Goal: Task Accomplishment & Management: Manage account settings

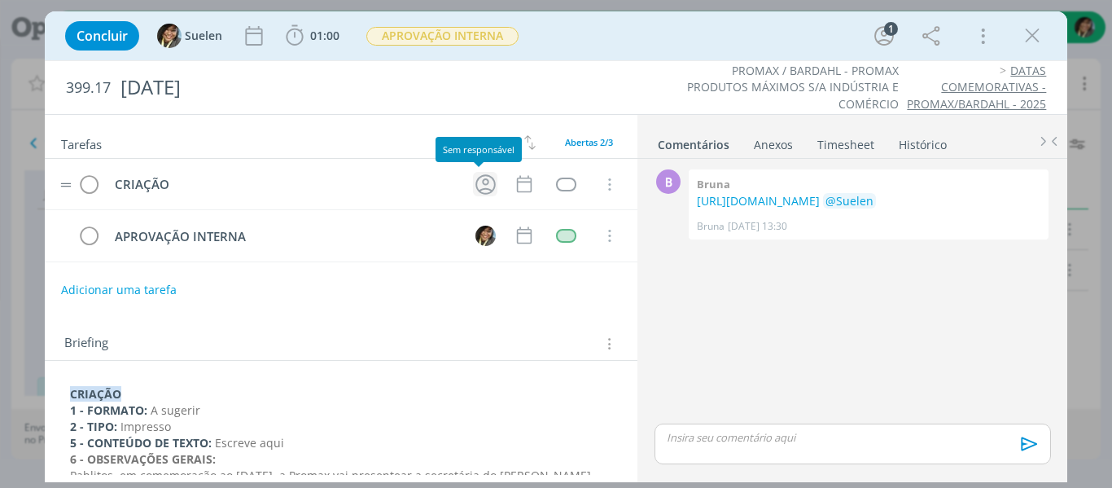
click at [481, 184] on icon "dialog" at bounding box center [485, 184] width 25 height 25
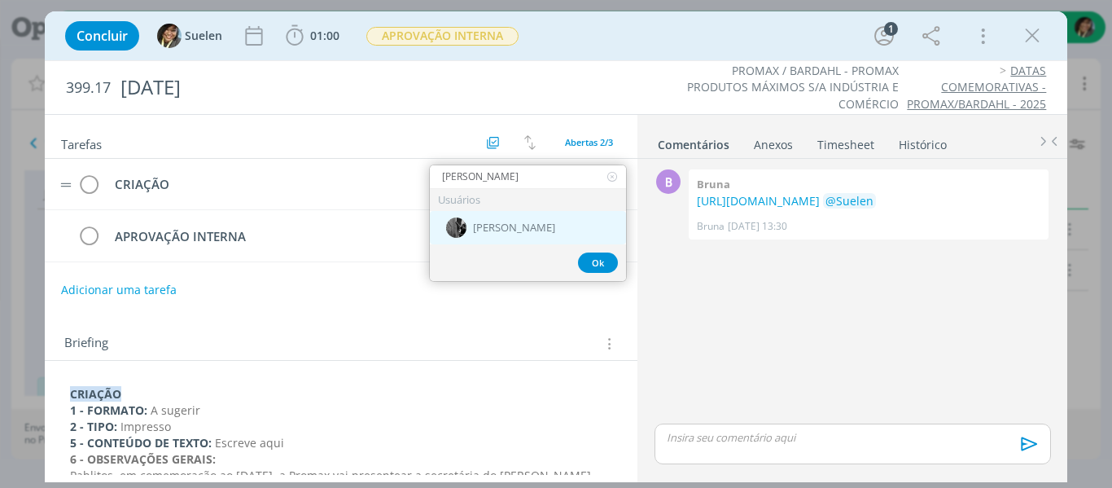
type input "[PERSON_NAME]"
click at [517, 228] on div "[PERSON_NAME]" at bounding box center [528, 227] width 196 height 33
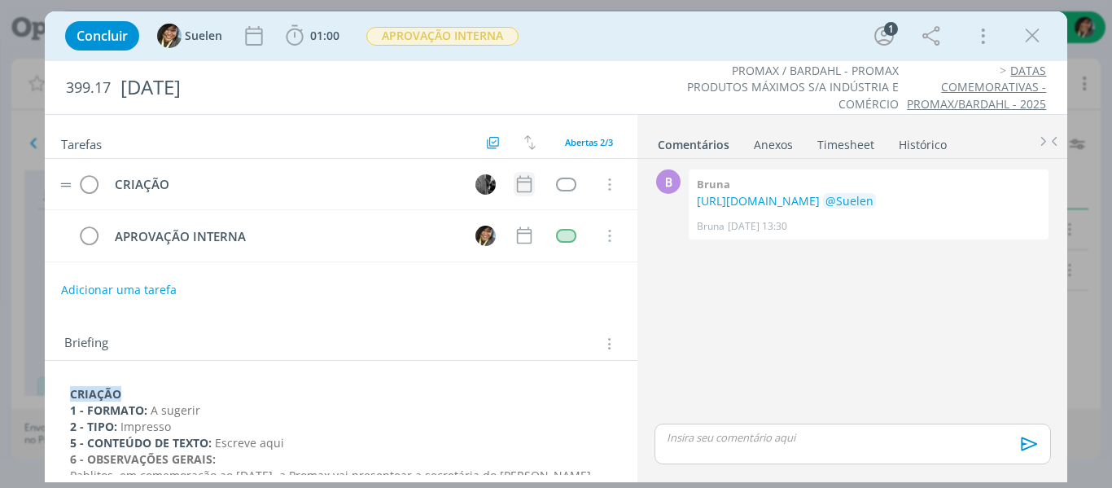
click at [517, 176] on icon "dialog" at bounding box center [524, 183] width 21 height 21
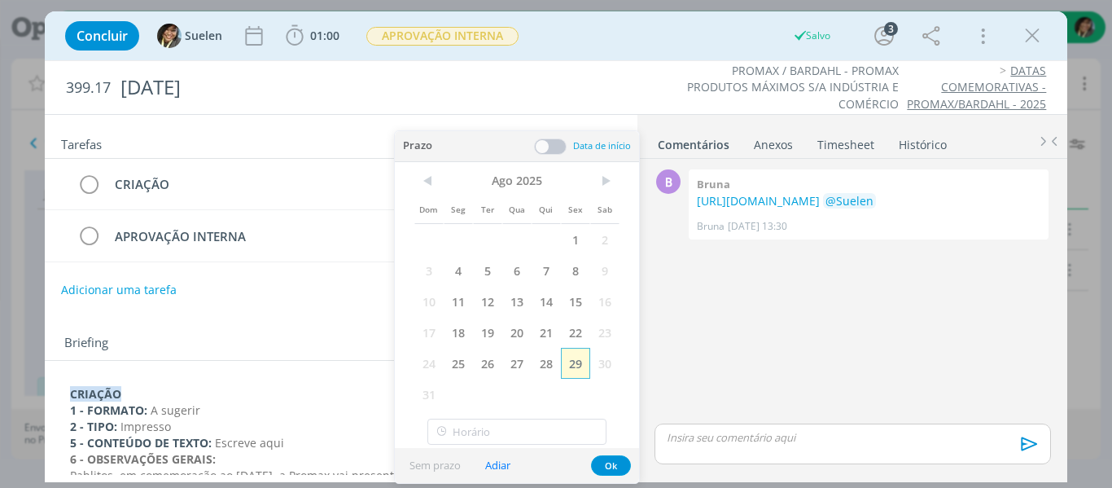
click at [574, 371] on span "29" at bounding box center [575, 363] width 29 height 31
click at [616, 460] on button "Ok" at bounding box center [611, 465] width 40 height 20
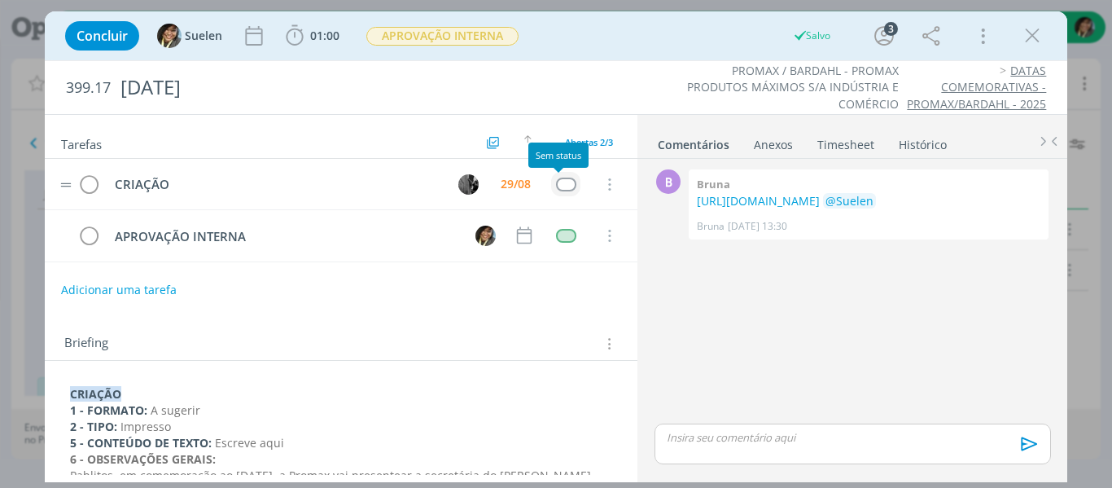
click at [557, 182] on div "dialog" at bounding box center [566, 185] width 20 height 14
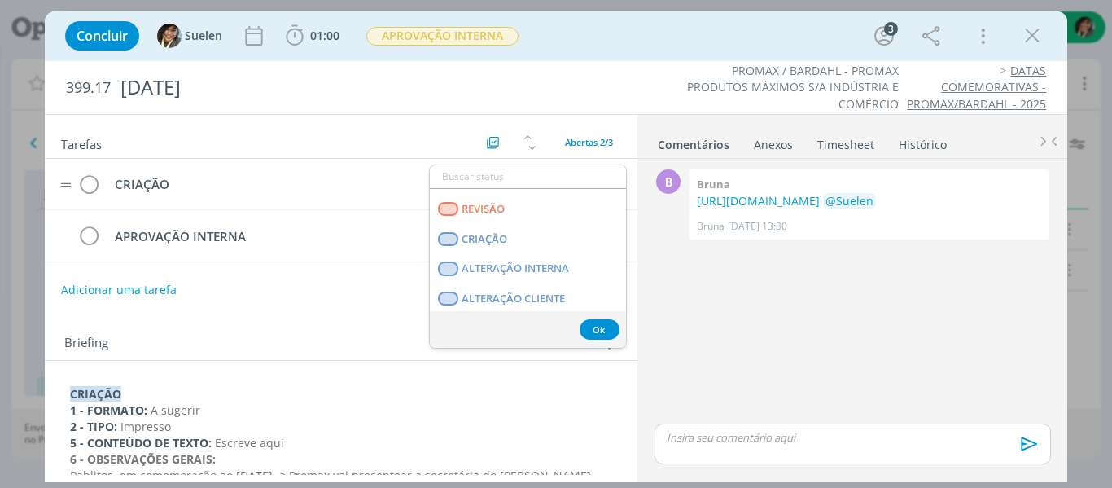
scroll to position [415, 0]
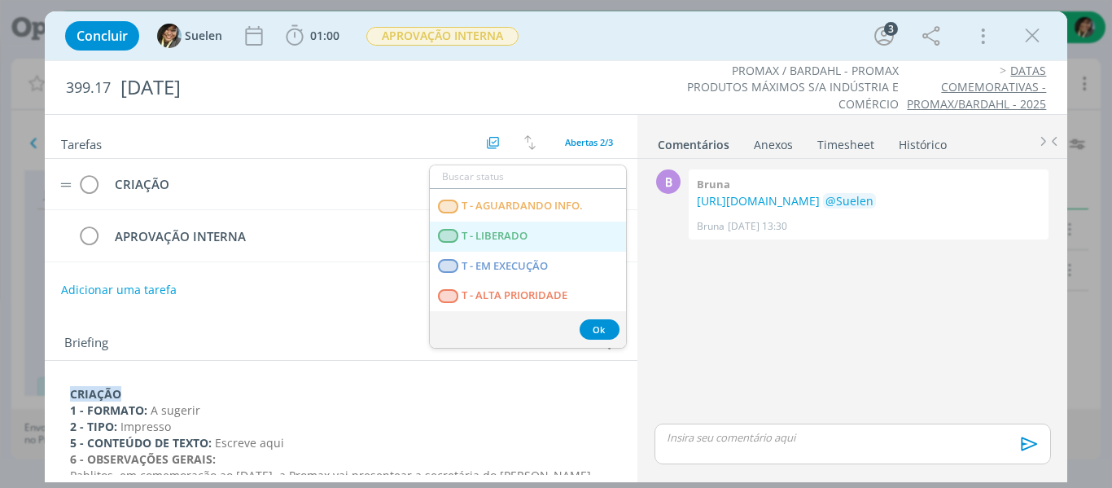
drag, startPoint x: 526, startPoint y: 233, endPoint x: 494, endPoint y: 64, distance: 172.5
click at [526, 232] on span "T - LIBERADO" at bounding box center [495, 236] width 66 height 13
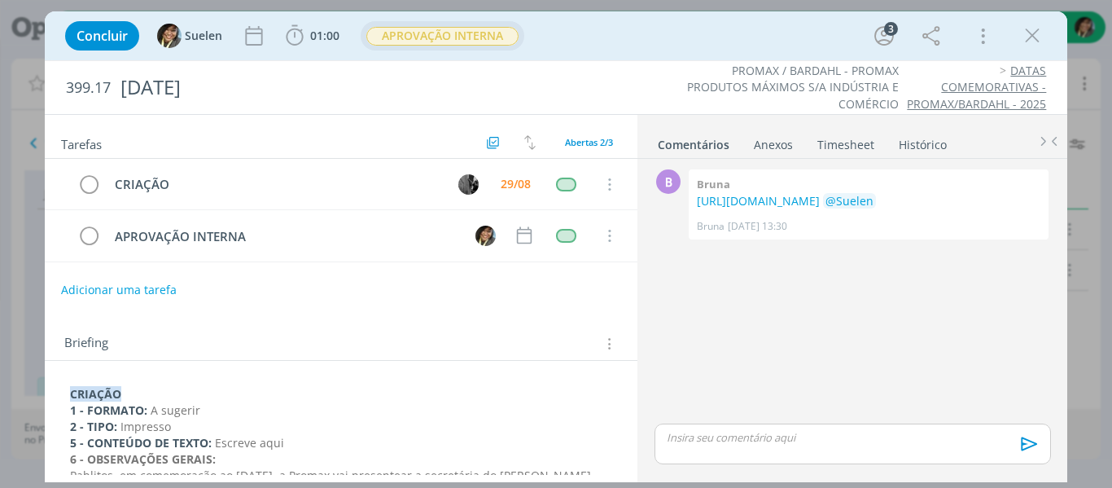
click at [487, 40] on span "APROVAÇÃO INTERNA" at bounding box center [442, 36] width 152 height 19
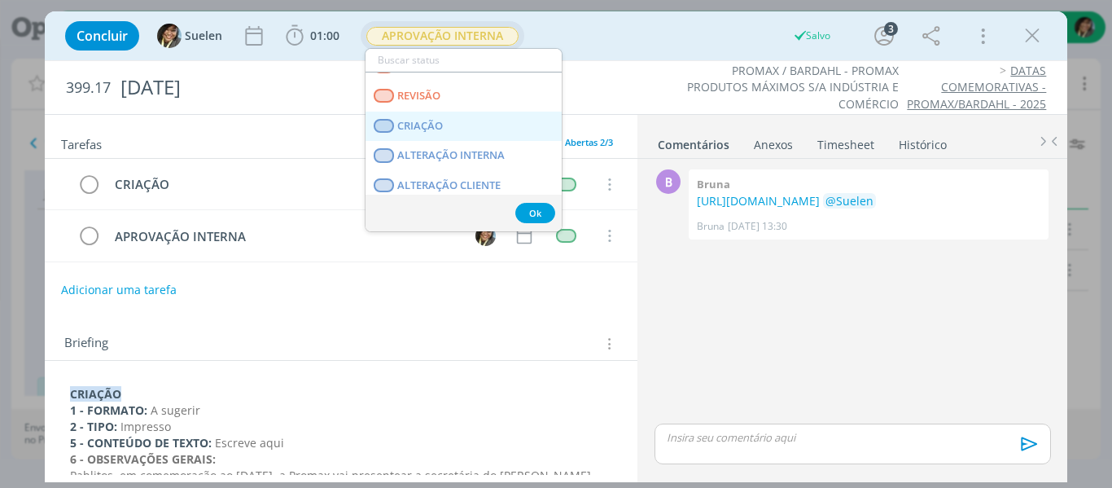
scroll to position [81, 0]
click at [448, 125] on link "CRIAÇÃO" at bounding box center [464, 126] width 196 height 30
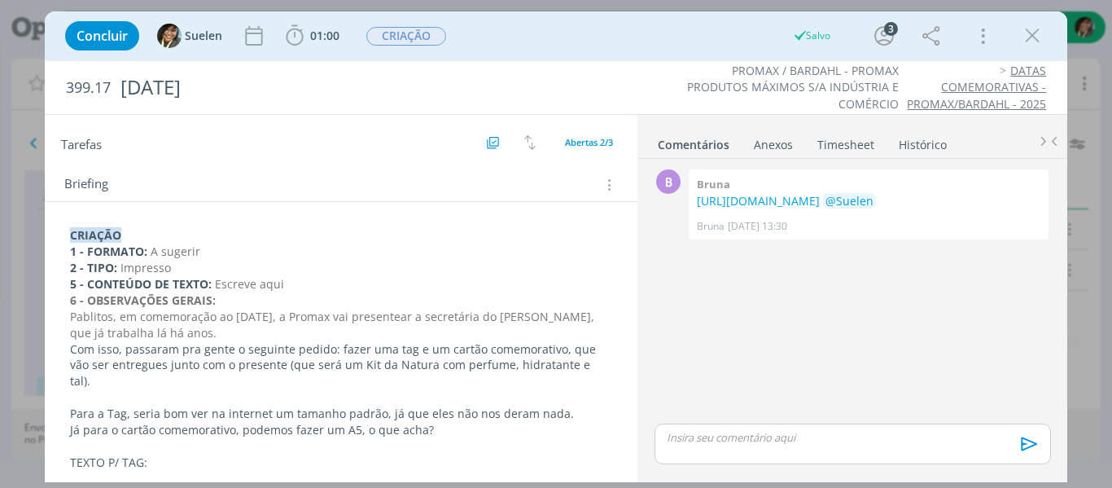
scroll to position [244, 0]
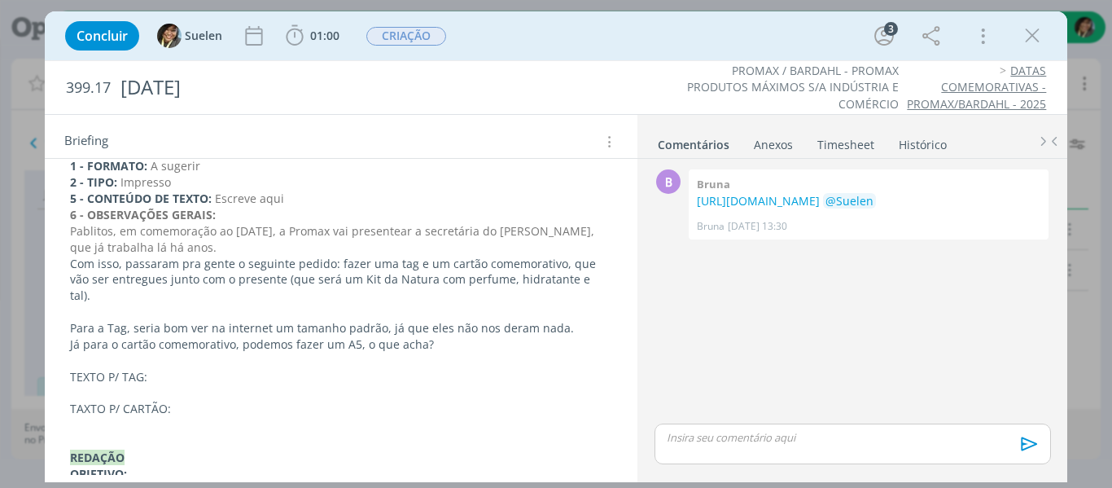
click at [204, 369] on p "TEXTO P/ TAG:" at bounding box center [341, 377] width 543 height 16
click at [229, 369] on p "TEXTO P/ TAG:" at bounding box center [341, 377] width 543 height 16
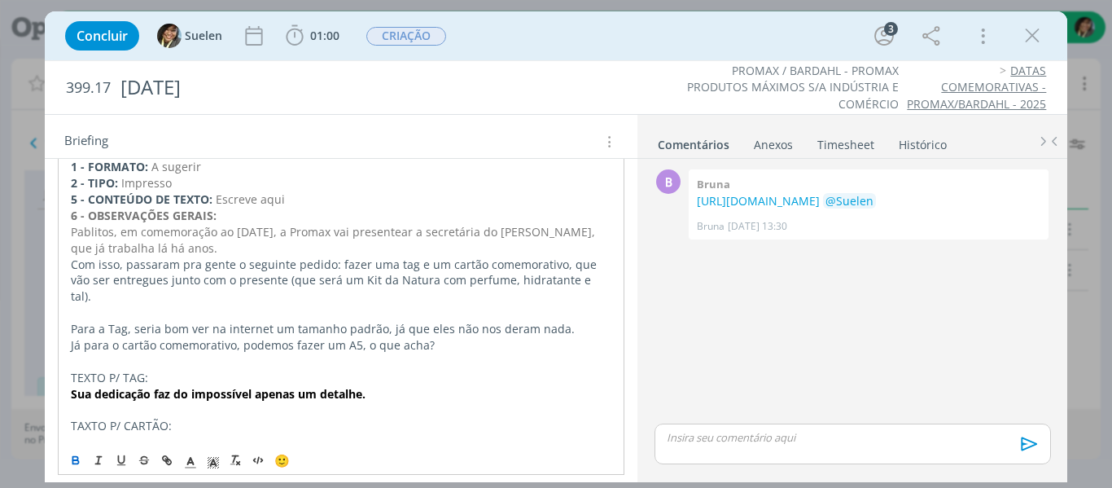
click at [208, 434] on p "dialog" at bounding box center [342, 442] width 542 height 16
click at [82, 418] on p "TAXTO P/ CARTÃO:" at bounding box center [342, 426] width 542 height 16
click at [155, 417] on p "TEXTO P/ CARTÃO:" at bounding box center [341, 425] width 543 height 16
click at [151, 433] on p "dialog" at bounding box center [341, 441] width 543 height 16
click at [153, 417] on p "TEXTO P/ CARTÃO:" at bounding box center [341, 425] width 543 height 16
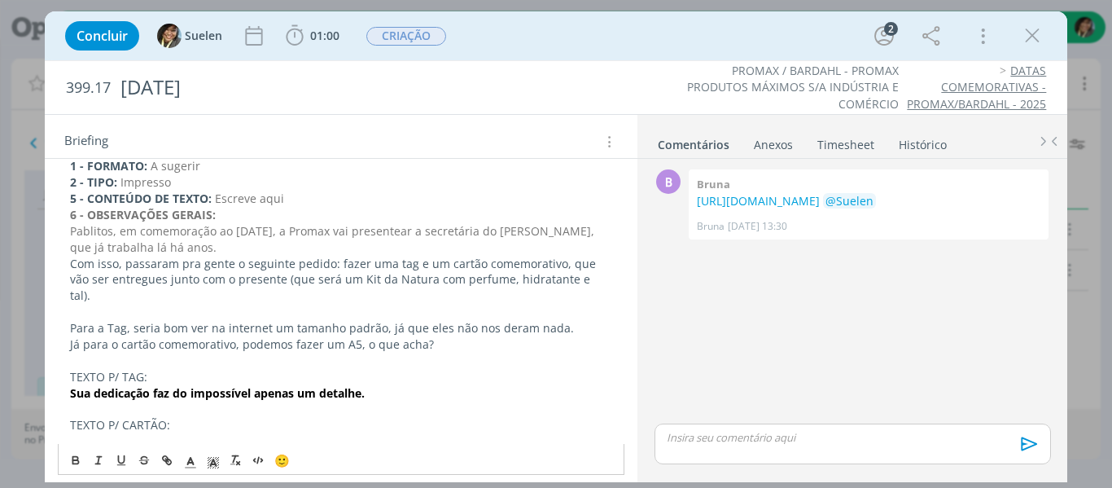
click at [145, 417] on p "TEXTO P/ CARTÃO:" at bounding box center [341, 425] width 543 height 16
click at [135, 433] on p "dialog" at bounding box center [341, 441] width 543 height 16
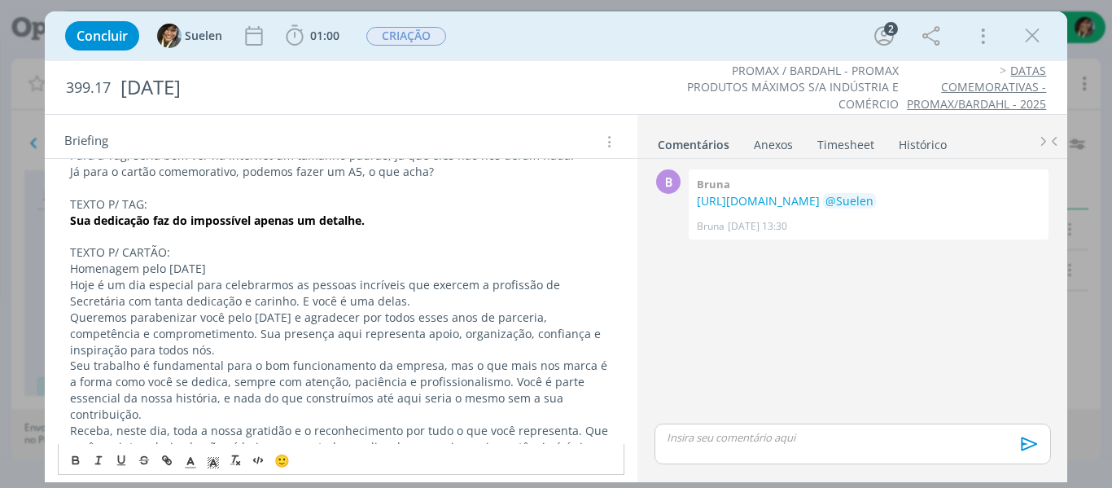
scroll to position [398, 0]
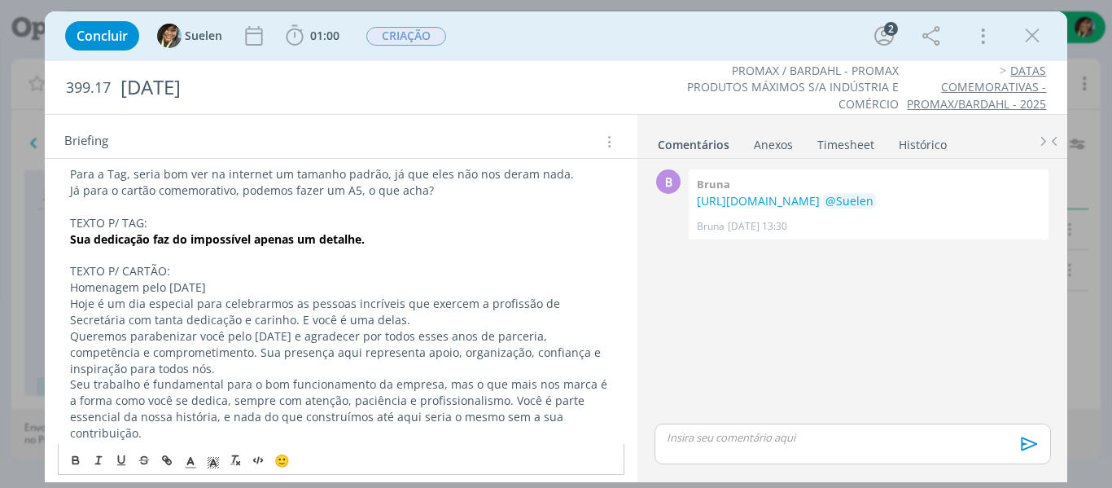
click at [277, 279] on p "Homenagem pelo [DATE]" at bounding box center [341, 287] width 543 height 16
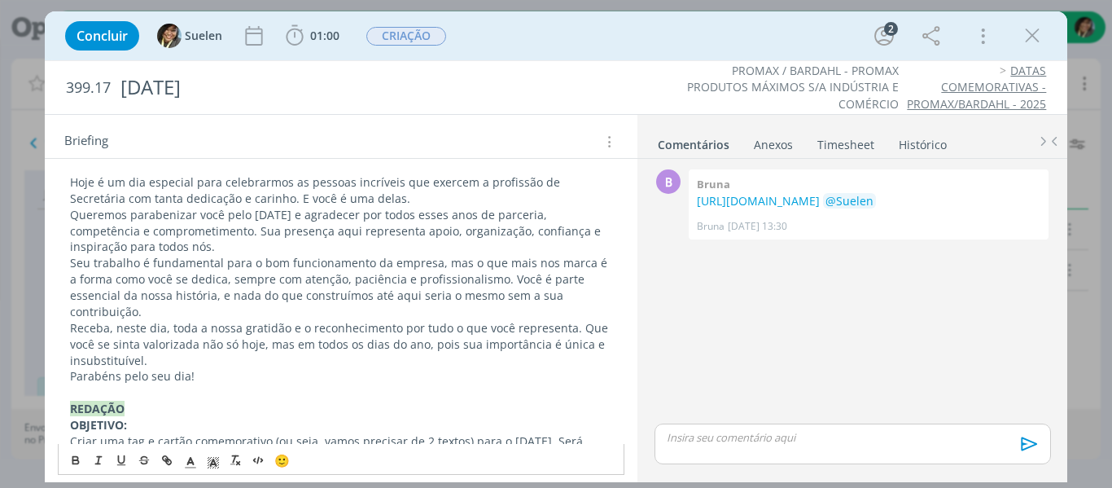
scroll to position [561, 0]
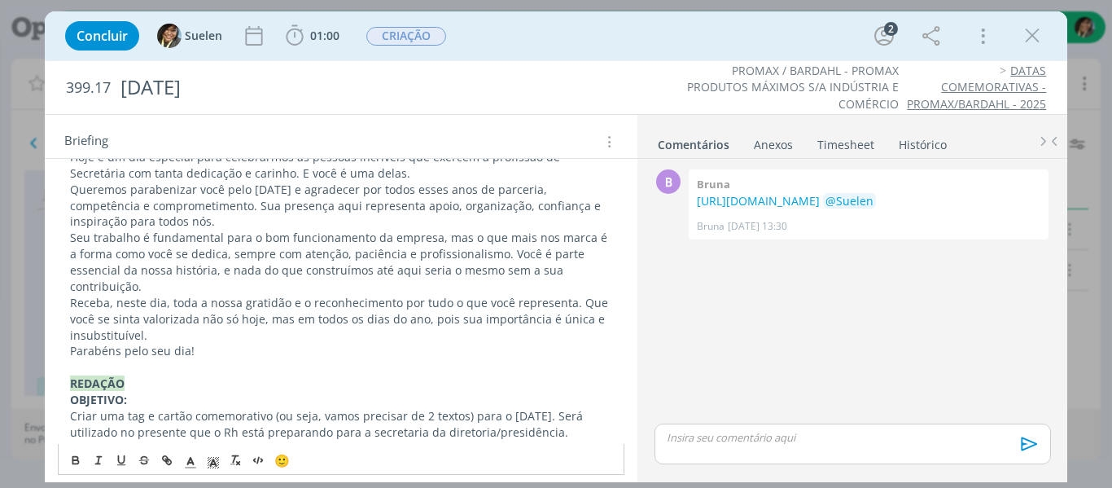
click at [191, 297] on p "Receba, neste dia, toda a nossa gratidão e o reconhecimento por tudo o que você…" at bounding box center [341, 319] width 543 height 49
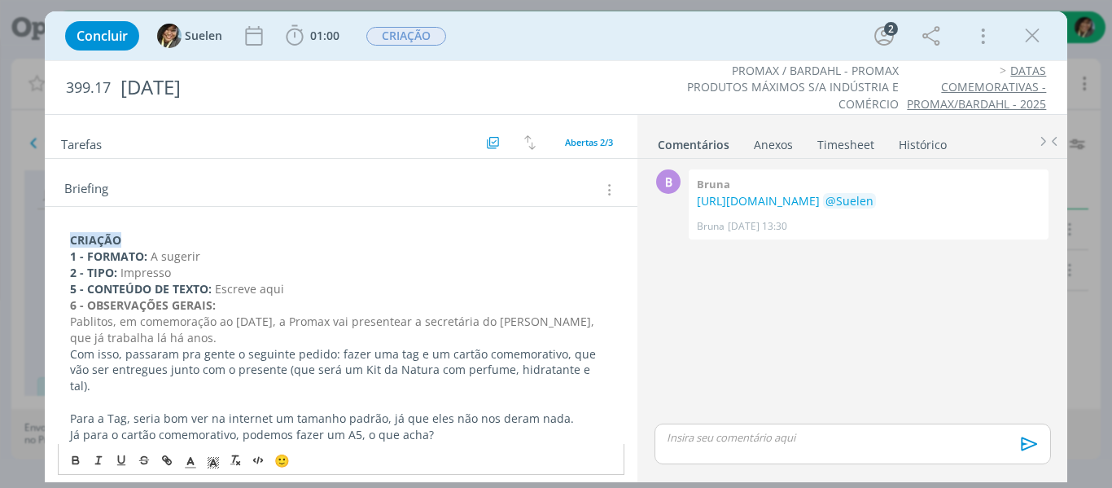
scroll to position [0, 0]
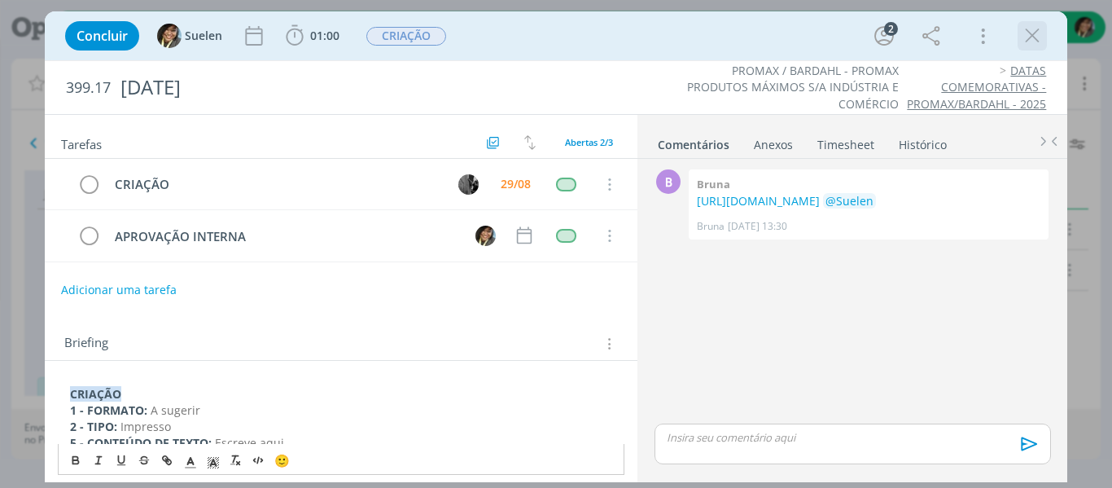
click at [1032, 43] on icon "dialog" at bounding box center [1032, 36] width 24 height 24
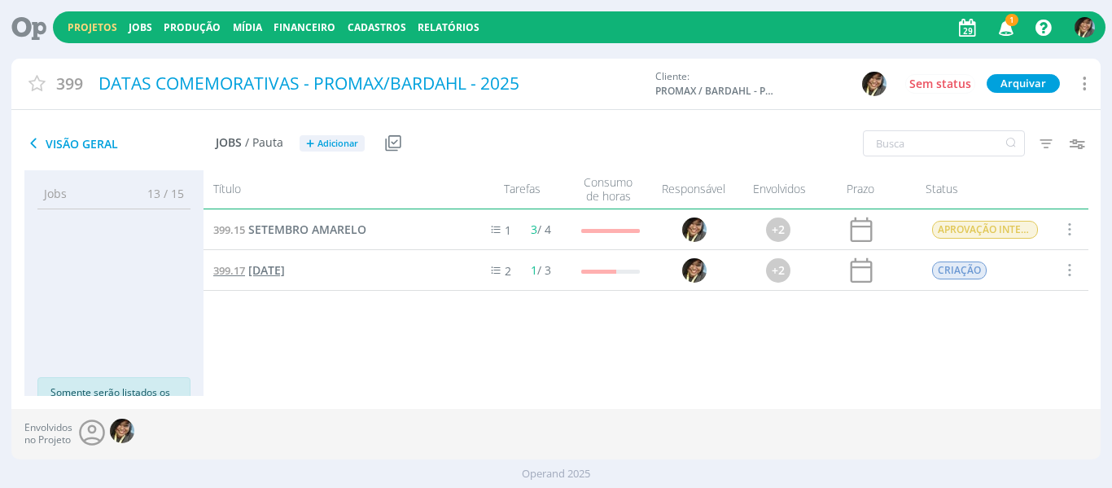
click at [285, 271] on span "[DATE]" at bounding box center [266, 269] width 37 height 15
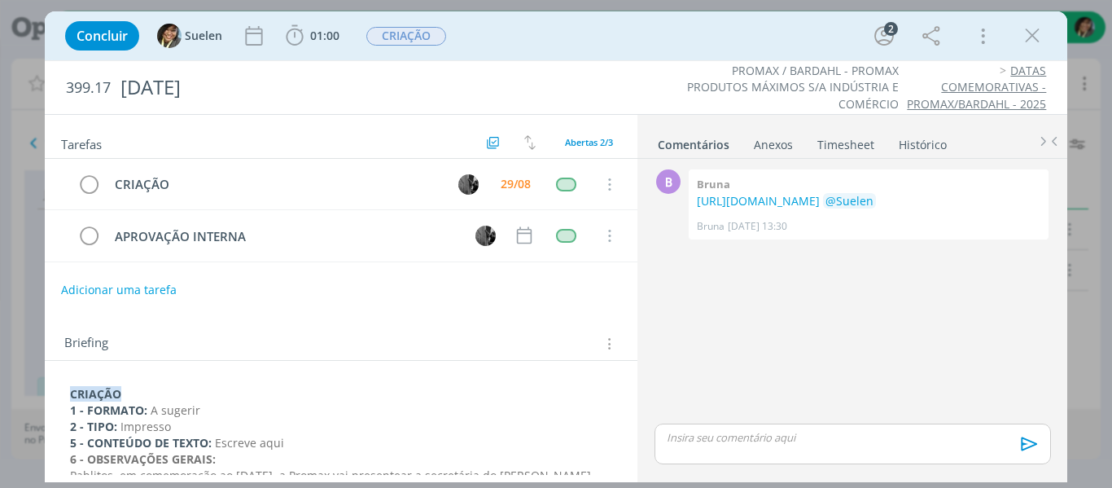
drag, startPoint x: 791, startPoint y: 342, endPoint x: 690, endPoint y: 311, distance: 105.6
click at [790, 342] on div "B 0 Bruna [URL][DOMAIN_NAME] @Suelen Bruna [DATE] 13:30 👍" at bounding box center [852, 292] width 409 height 255
click at [479, 240] on img "dialog" at bounding box center [486, 236] width 20 height 20
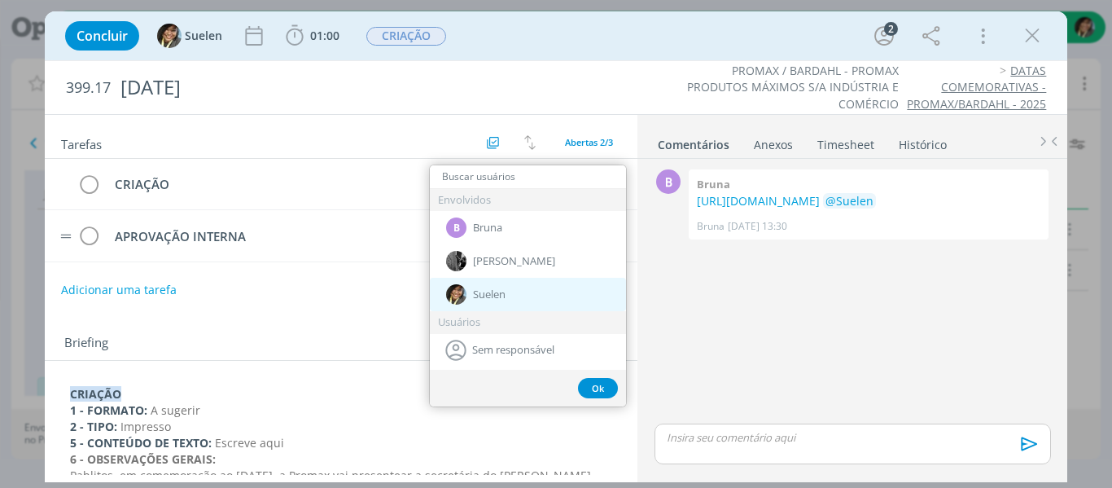
click at [498, 297] on span "Suelen" at bounding box center [489, 294] width 33 height 13
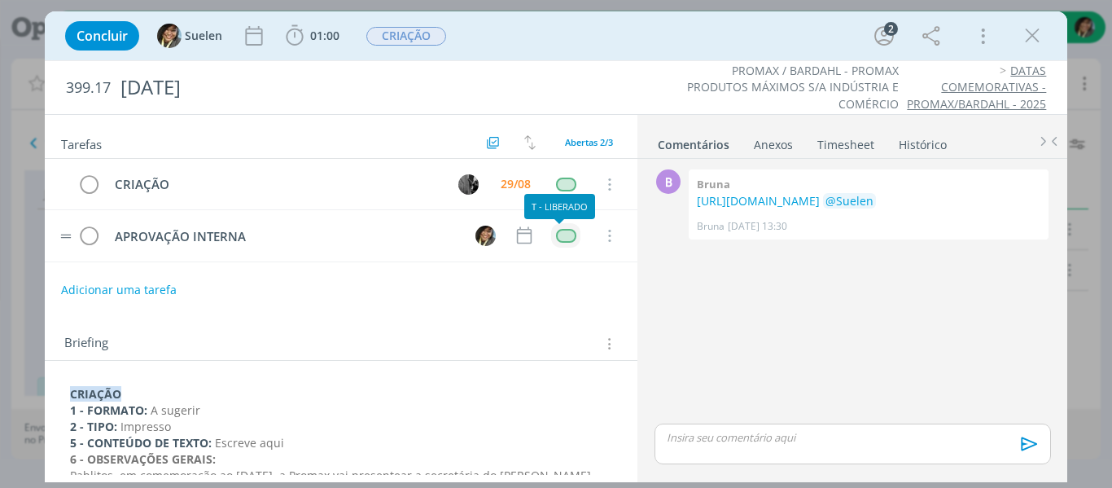
click at [568, 230] on div "dialog" at bounding box center [566, 236] width 20 height 14
click at [563, 232] on div "dialog" at bounding box center [566, 236] width 20 height 14
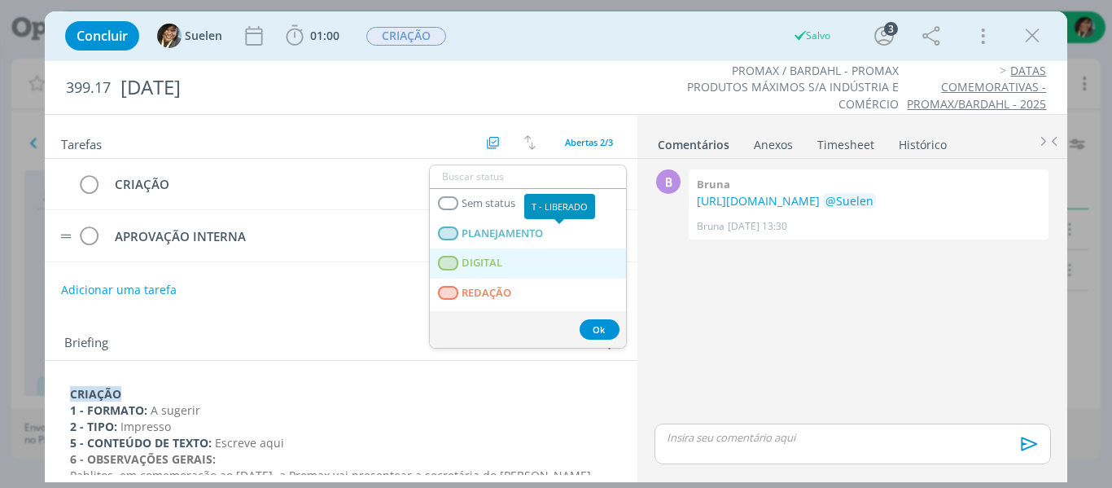
click at [526, 276] on link "DIGITAL" at bounding box center [528, 263] width 196 height 30
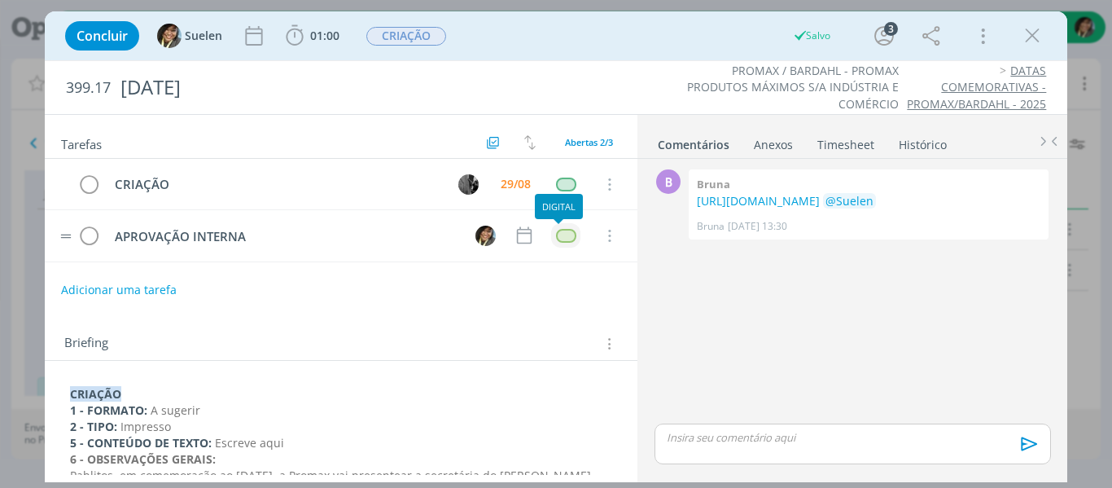
click at [561, 240] on div "dialog" at bounding box center [566, 236] width 20 height 14
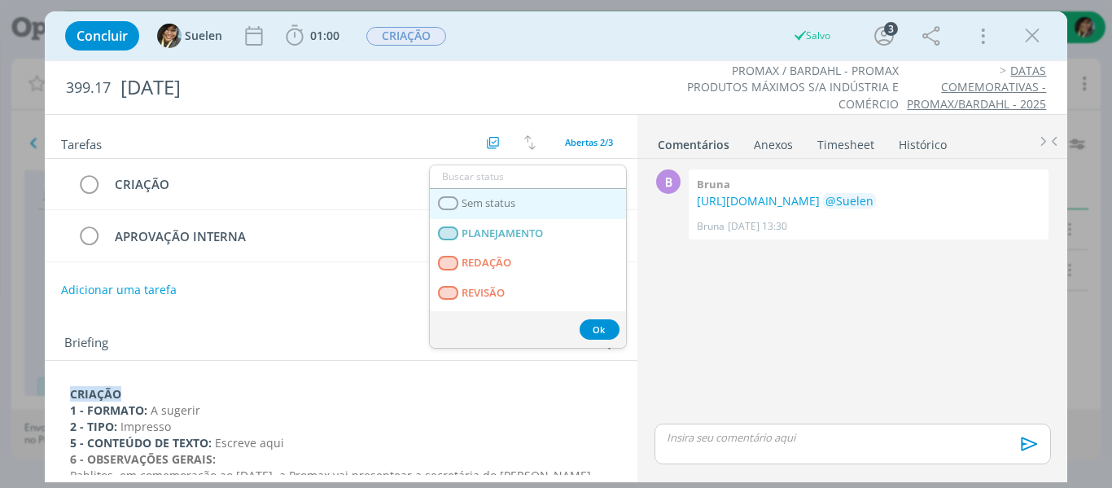
click at [519, 210] on link "Sem status" at bounding box center [528, 204] width 196 height 30
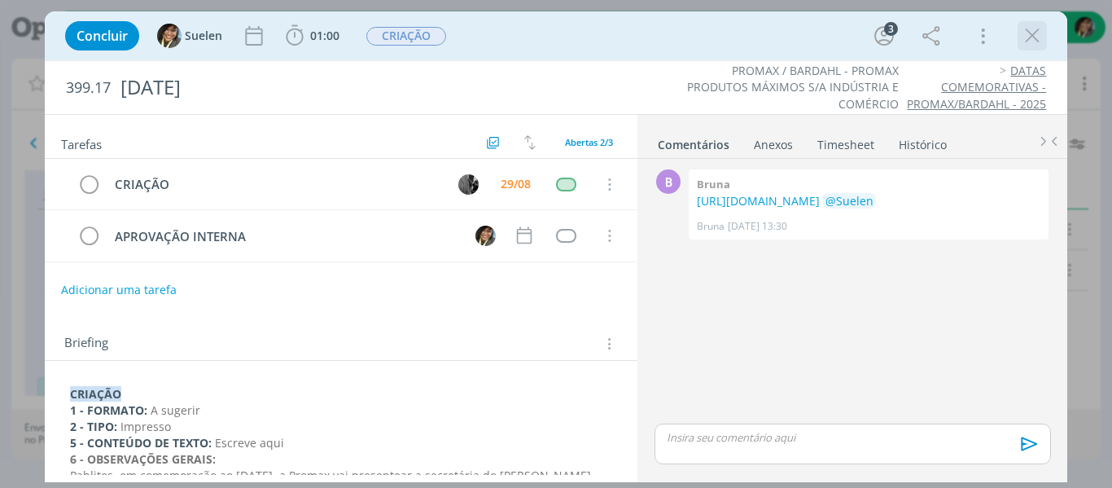
click at [1038, 37] on icon "dialog" at bounding box center [1032, 36] width 24 height 24
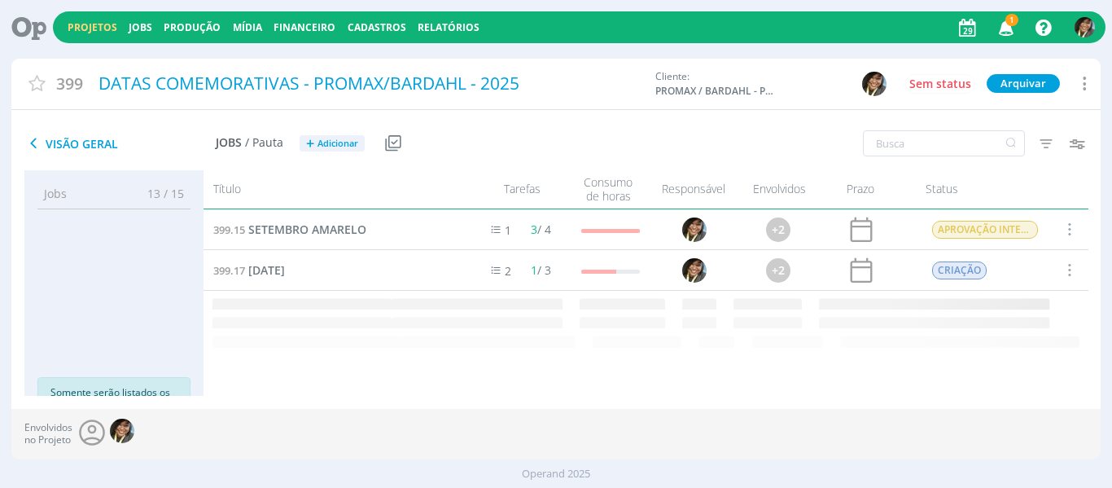
click at [996, 37] on icon "button" at bounding box center [1007, 27] width 29 height 28
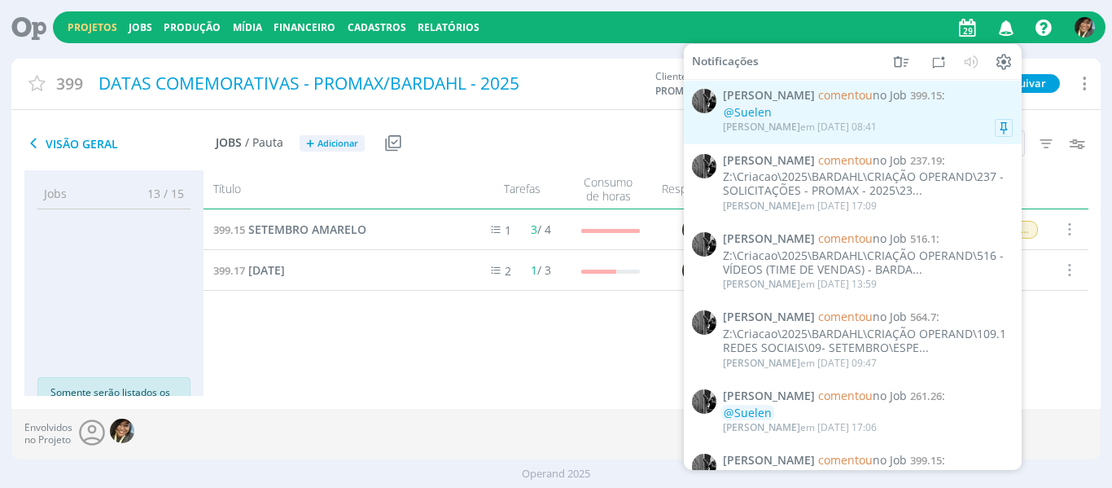
click at [904, 110] on div "@Suelen" at bounding box center [868, 113] width 290 height 14
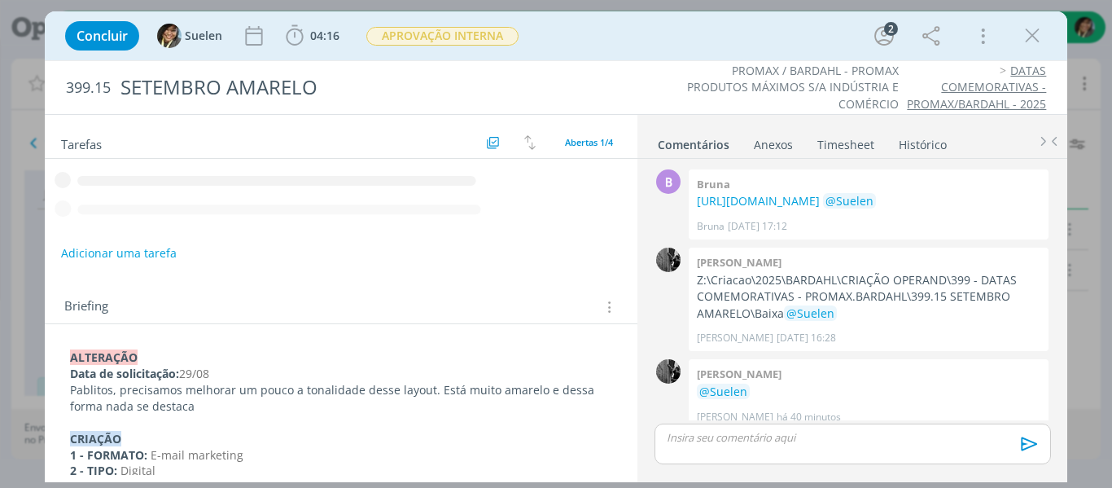
scroll to position [30, 0]
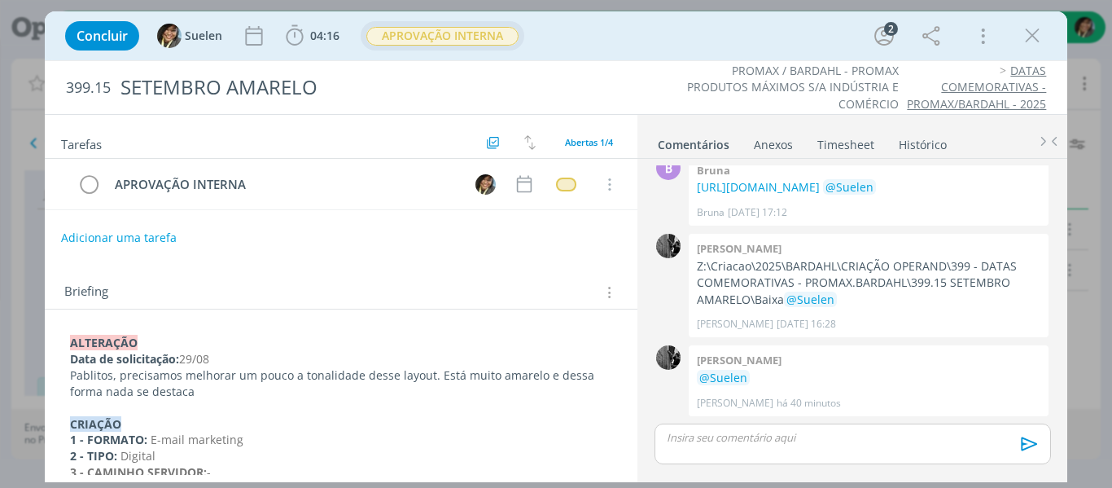
click at [454, 37] on span "APROVAÇÃO INTERNA" at bounding box center [442, 36] width 152 height 19
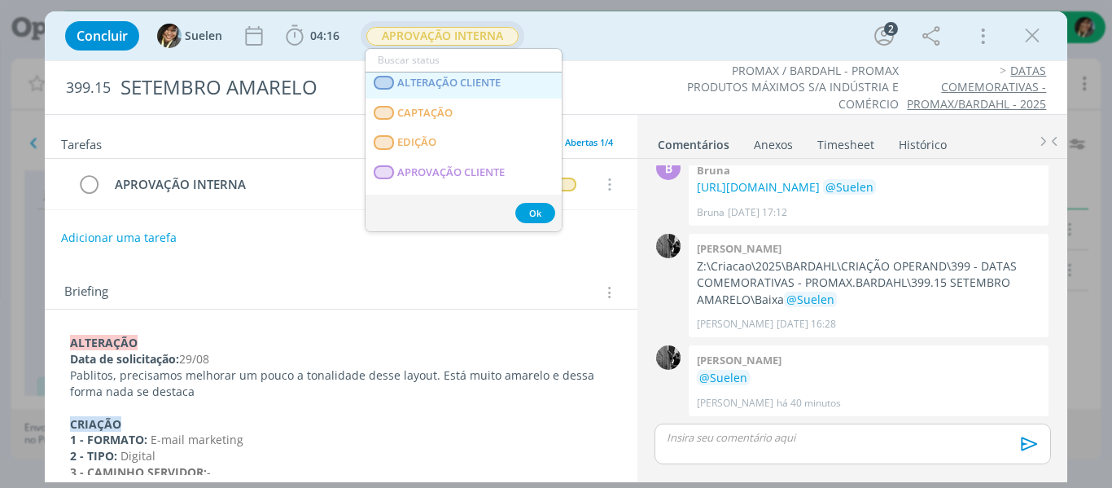
scroll to position [141, 0]
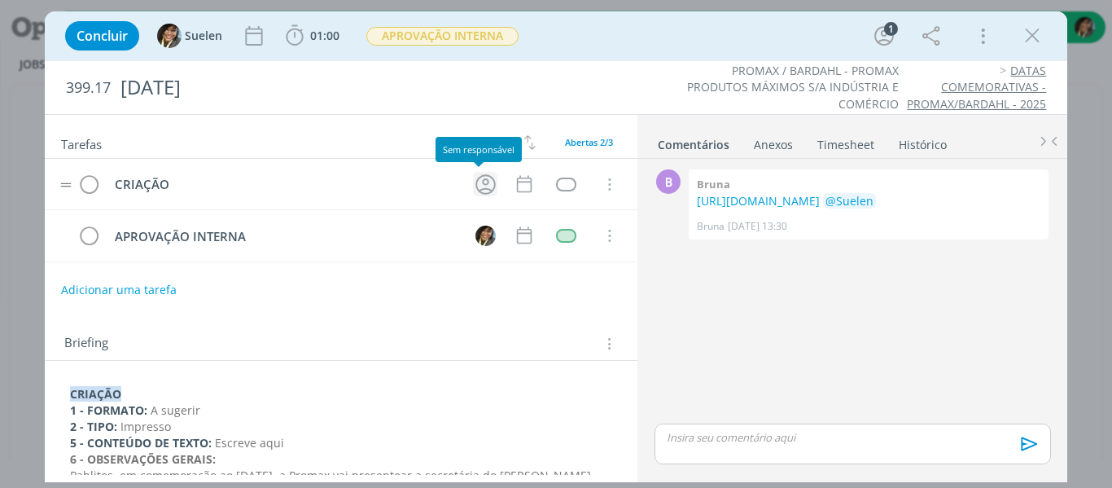
click at [488, 183] on icon "dialog" at bounding box center [486, 184] width 20 height 20
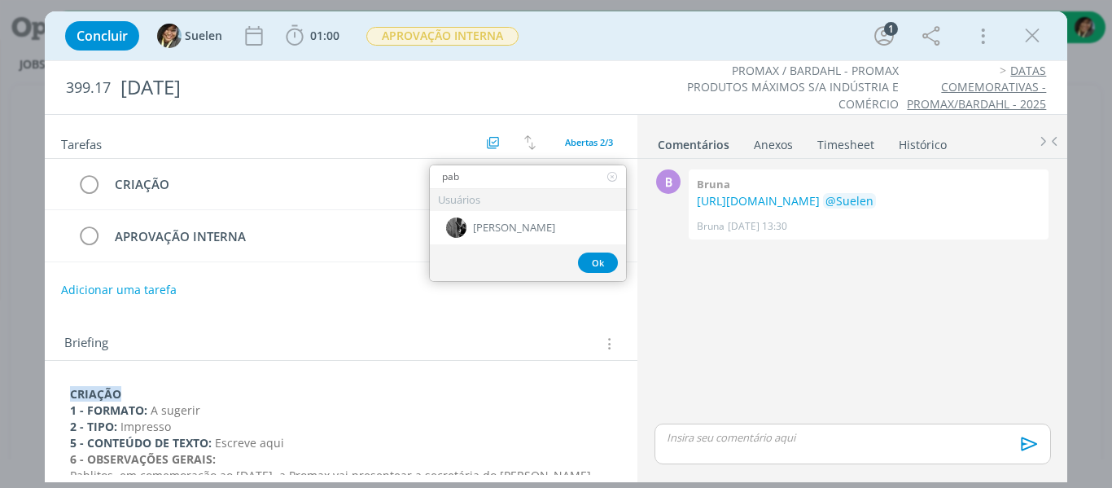
type input "pabl"
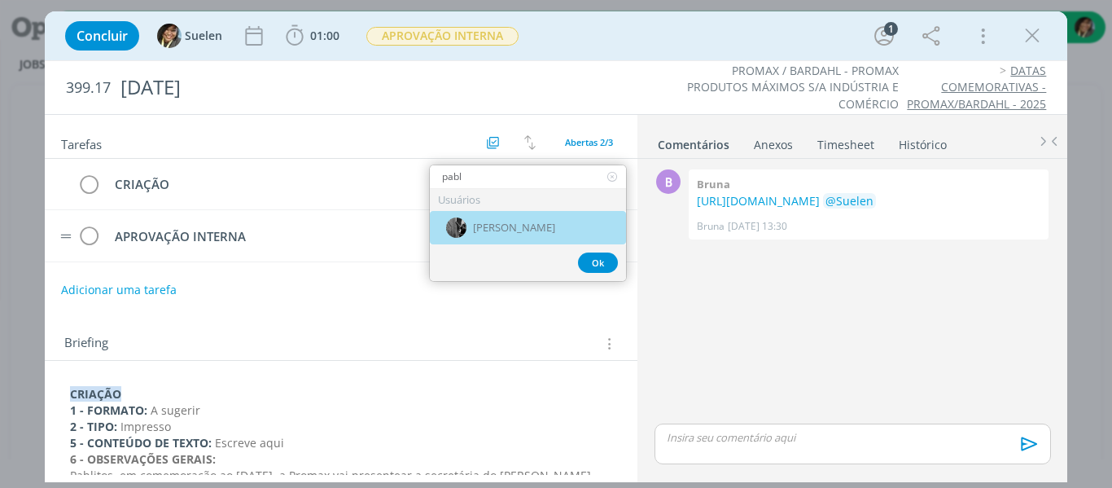
click at [491, 222] on span "[PERSON_NAME]" at bounding box center [514, 228] width 82 height 13
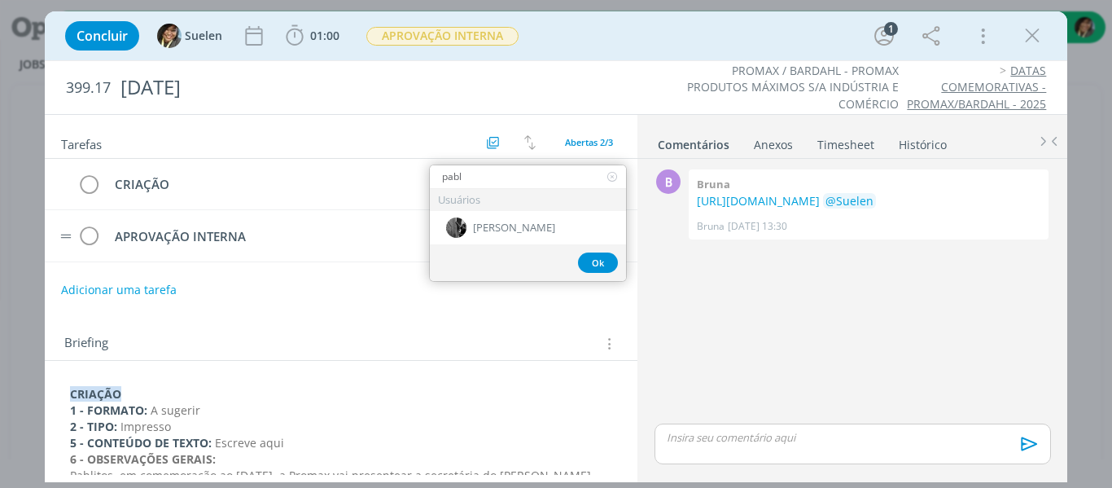
click at [494, 229] on tr "APROVAÇÃO INTERNA Cancelar" at bounding box center [342, 235] width 594 height 51
click at [481, 227] on img "dialog" at bounding box center [486, 236] width 20 height 20
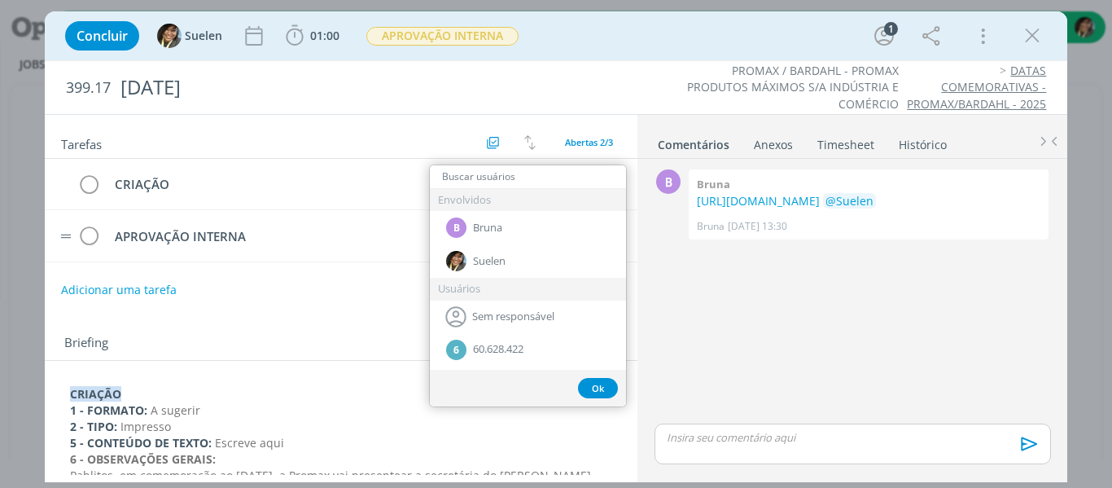
click at [518, 182] on input "dialog" at bounding box center [528, 176] width 196 height 23
type input "a"
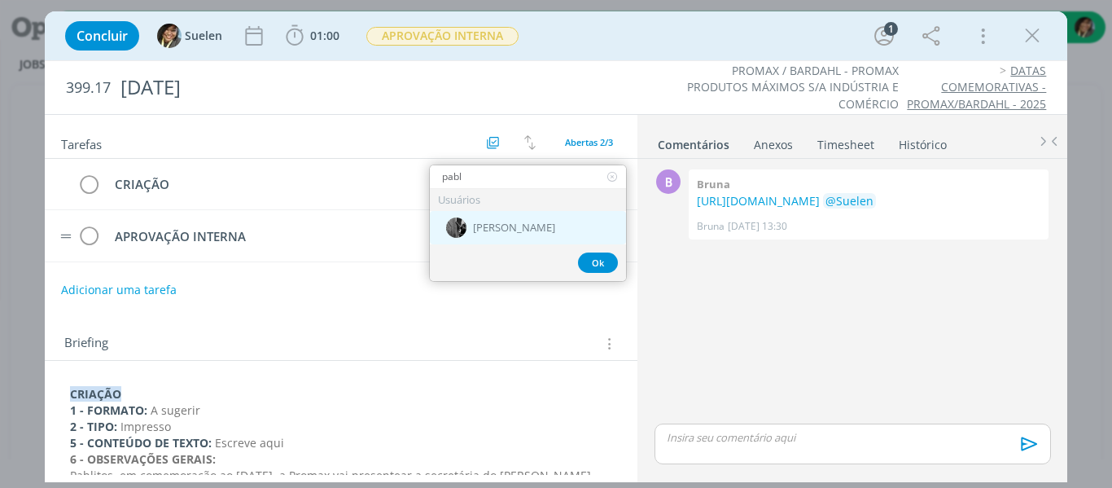
type input "pabl"
click at [489, 227] on span "[PERSON_NAME]" at bounding box center [514, 228] width 82 height 13
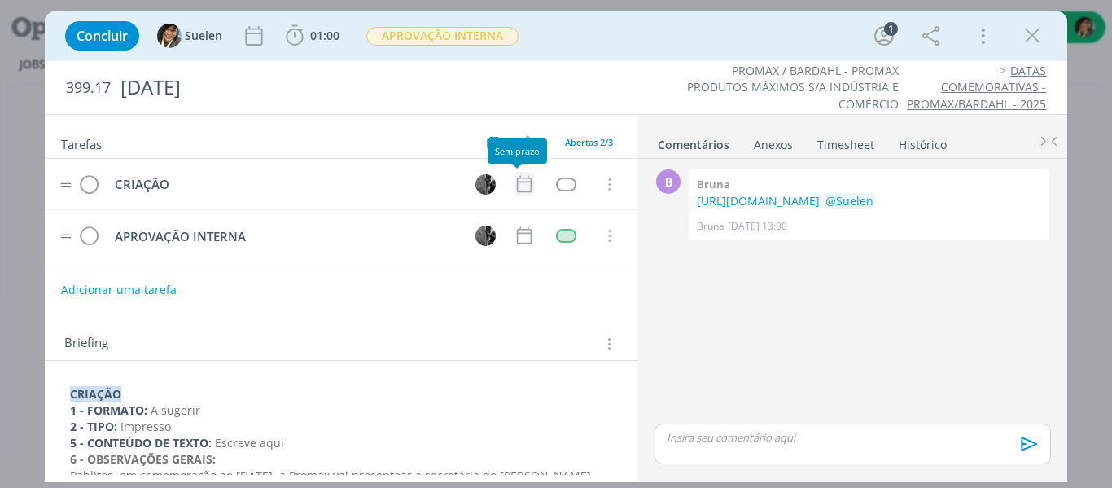
click at [517, 191] on icon "dialog" at bounding box center [524, 184] width 15 height 17
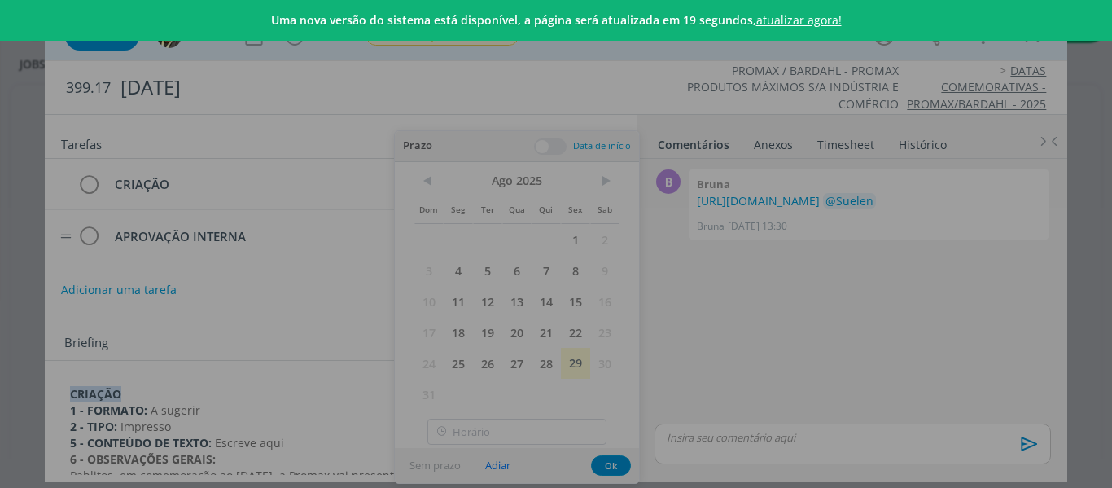
click at [807, 16] on link "atualizar agora!" at bounding box center [800, 19] width 86 height 15
